Goal: Find contact information: Find contact information

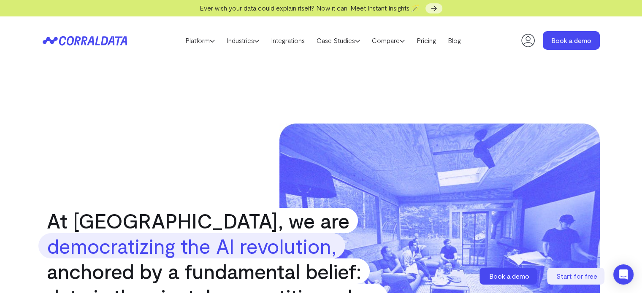
click at [101, 39] on icon at bounding box center [85, 41] width 84 height 10
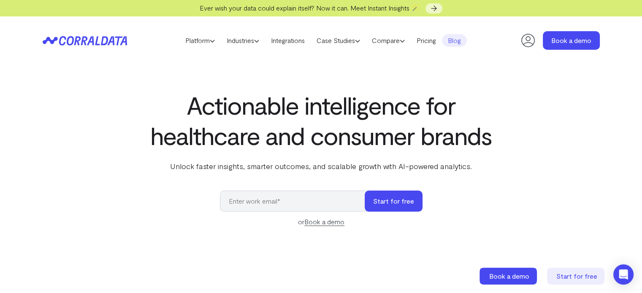
click at [465, 38] on link "Blog" at bounding box center [454, 40] width 25 height 13
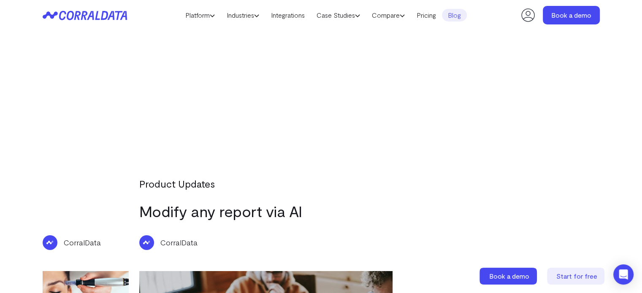
scroll to position [2831, 0]
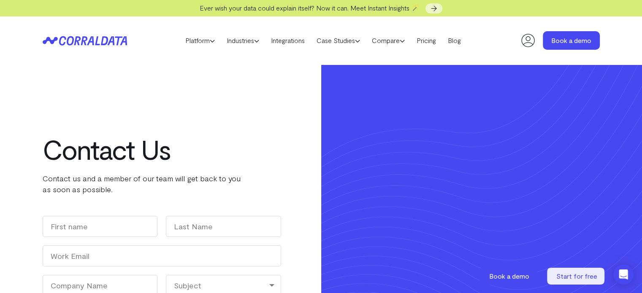
click at [287, 86] on div "Contact Us Contact us and a member of our team will get back to you as soon as …" at bounding box center [321, 240] width 557 height 350
